Goal: Transaction & Acquisition: Book appointment/travel/reservation

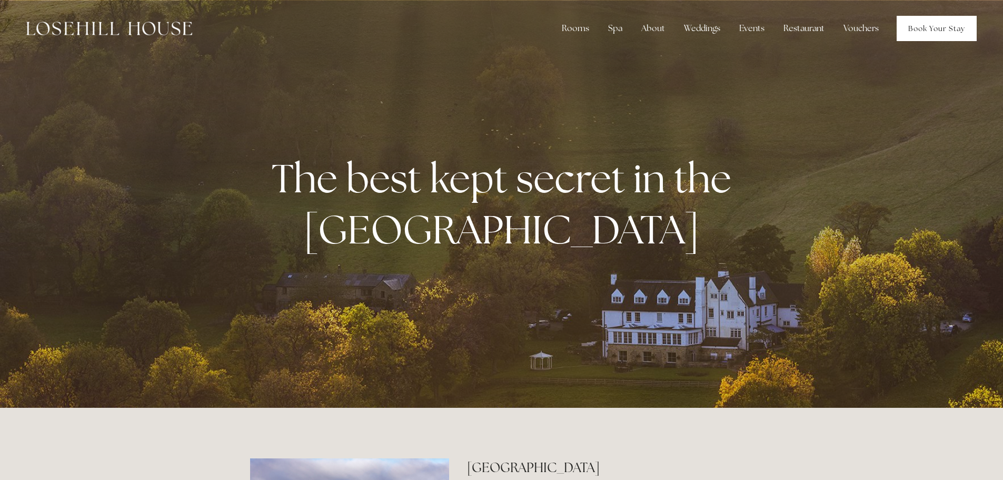
click at [947, 24] on link "Book Your Stay" at bounding box center [937, 28] width 80 height 25
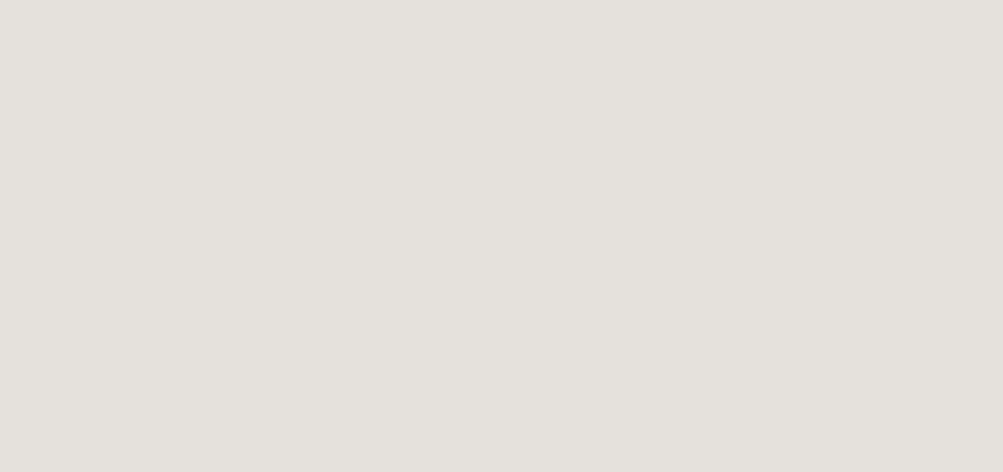
scroll to position [321, 0]
